Goal: Find specific page/section: Find specific page/section

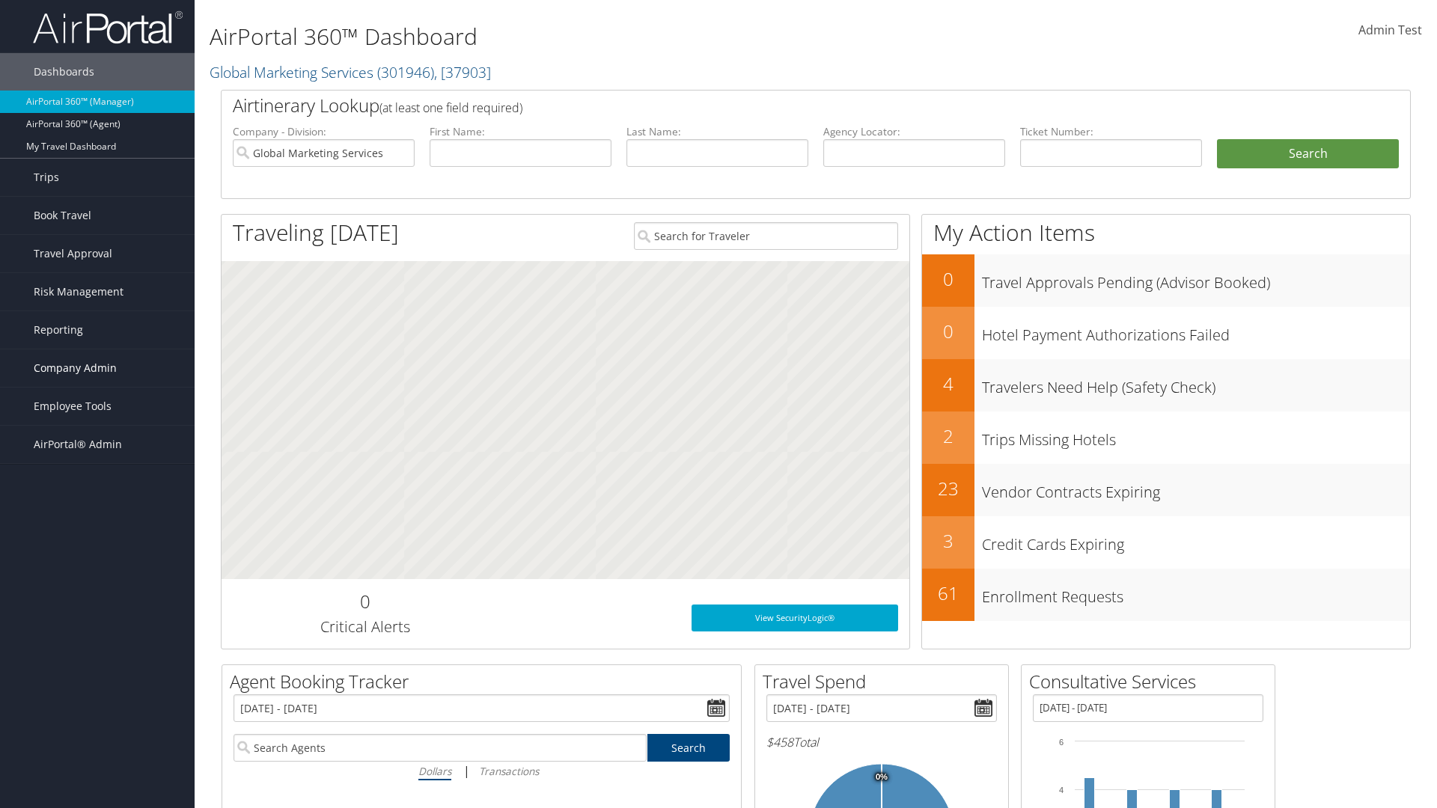
click at [97, 368] on span "Company Admin" at bounding box center [75, 368] width 83 height 37
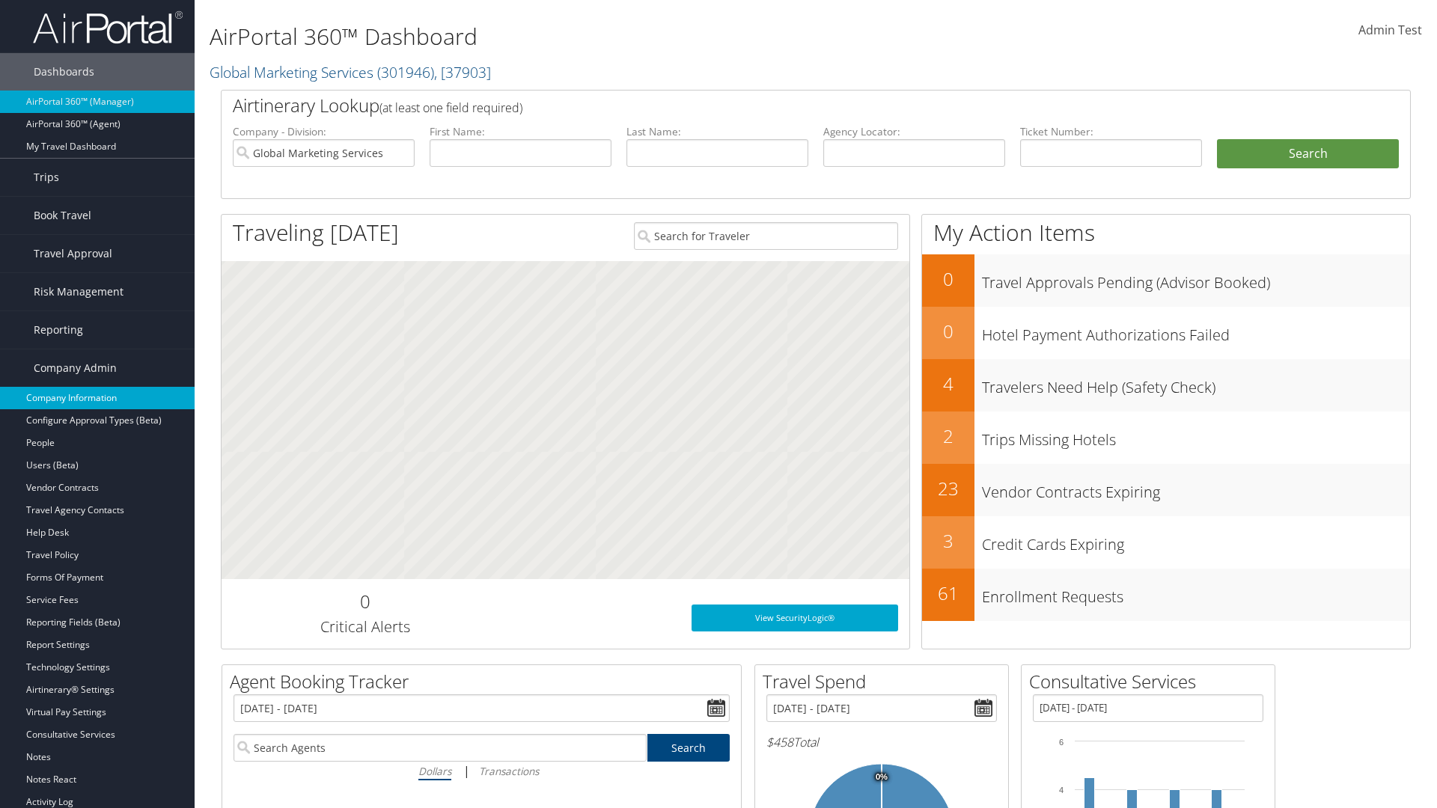
click at [97, 398] on link "Company Information" at bounding box center [97, 398] width 195 height 22
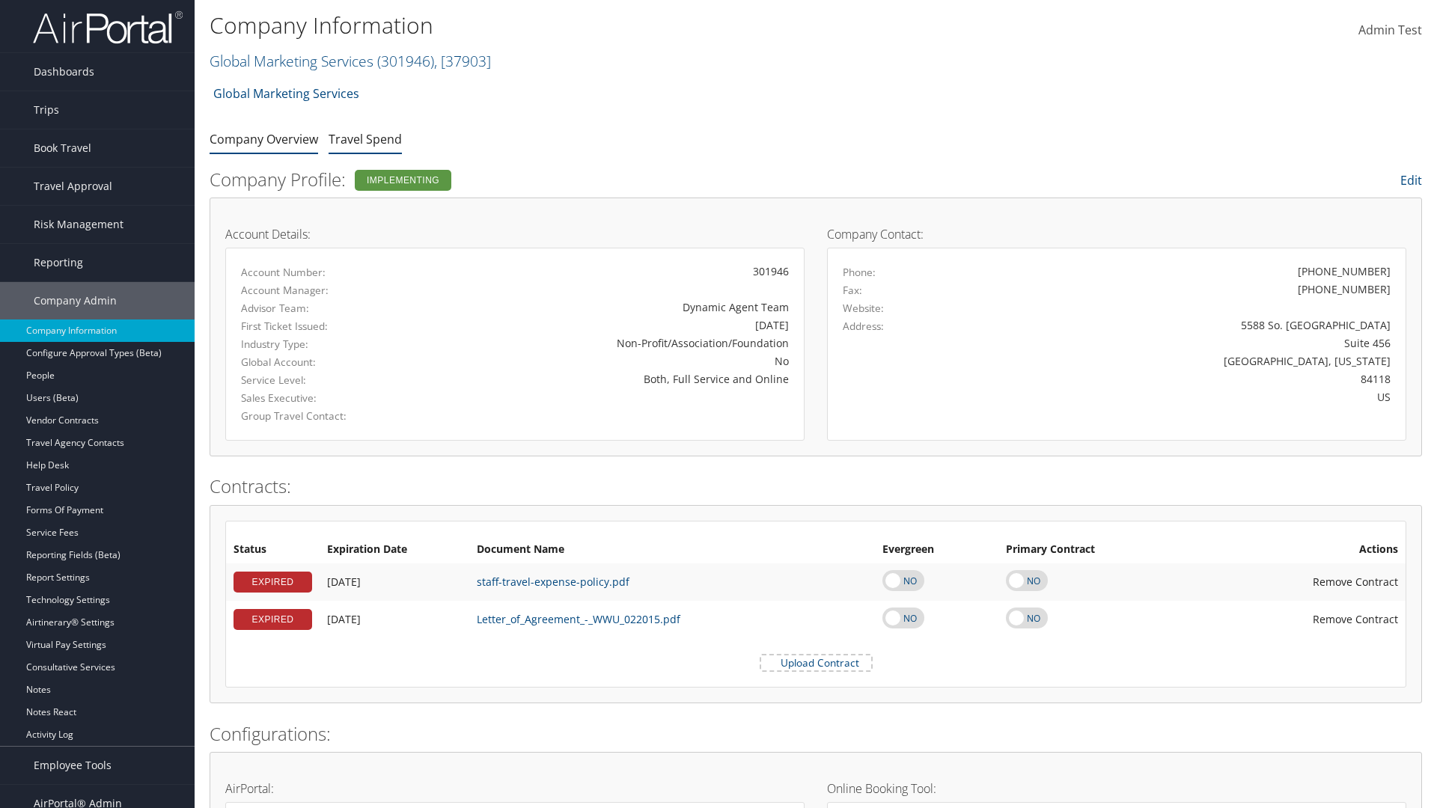
click at [365, 138] on link "Travel Spend" at bounding box center [365, 139] width 73 height 16
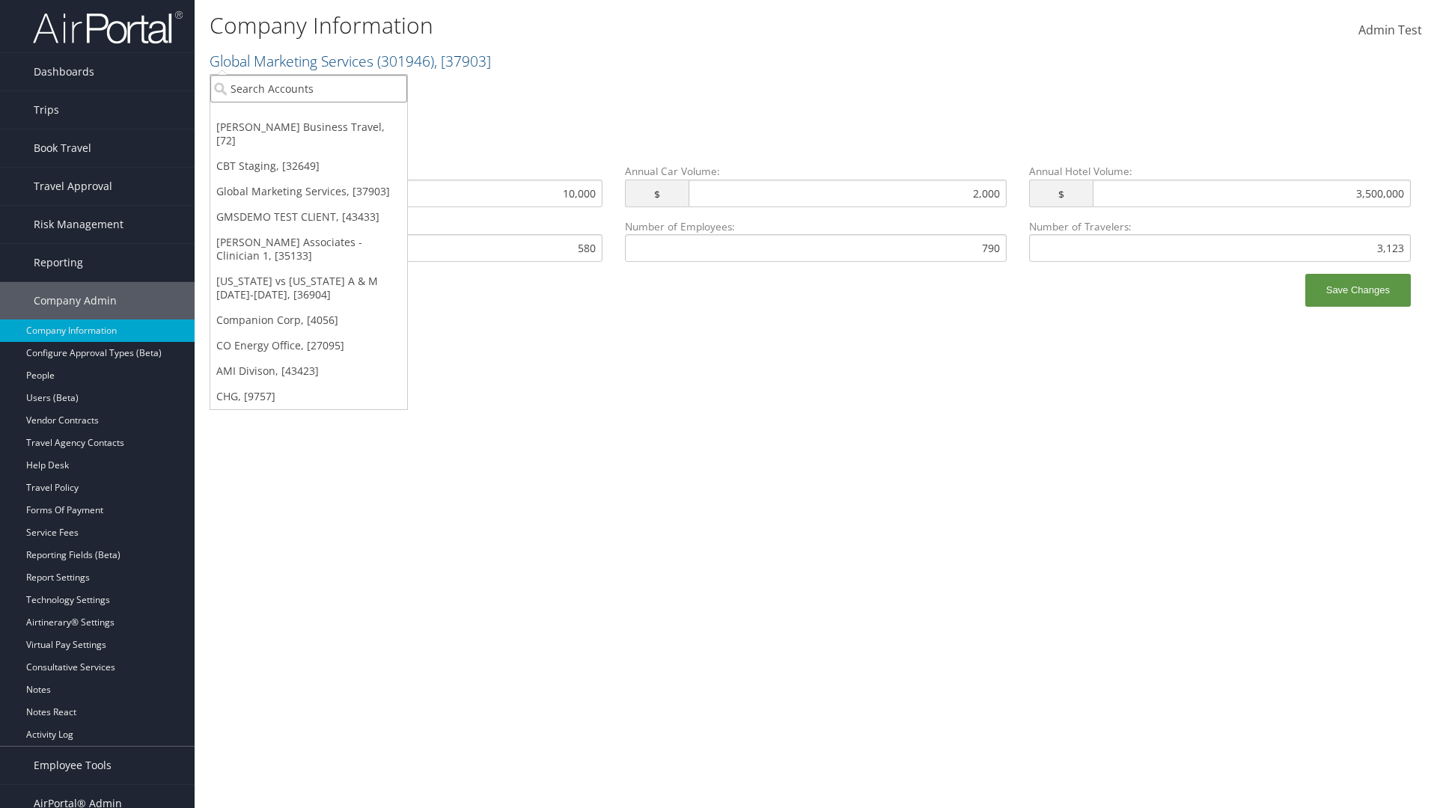
click at [308, 88] on input "search" at bounding box center [308, 89] width 197 height 28
type input "Global Marketing Services"
click at [323, 116] on div "Global Marketing Services (301946), [37903]" at bounding box center [322, 115] width 241 height 13
